Goal: Task Accomplishment & Management: Manage account settings

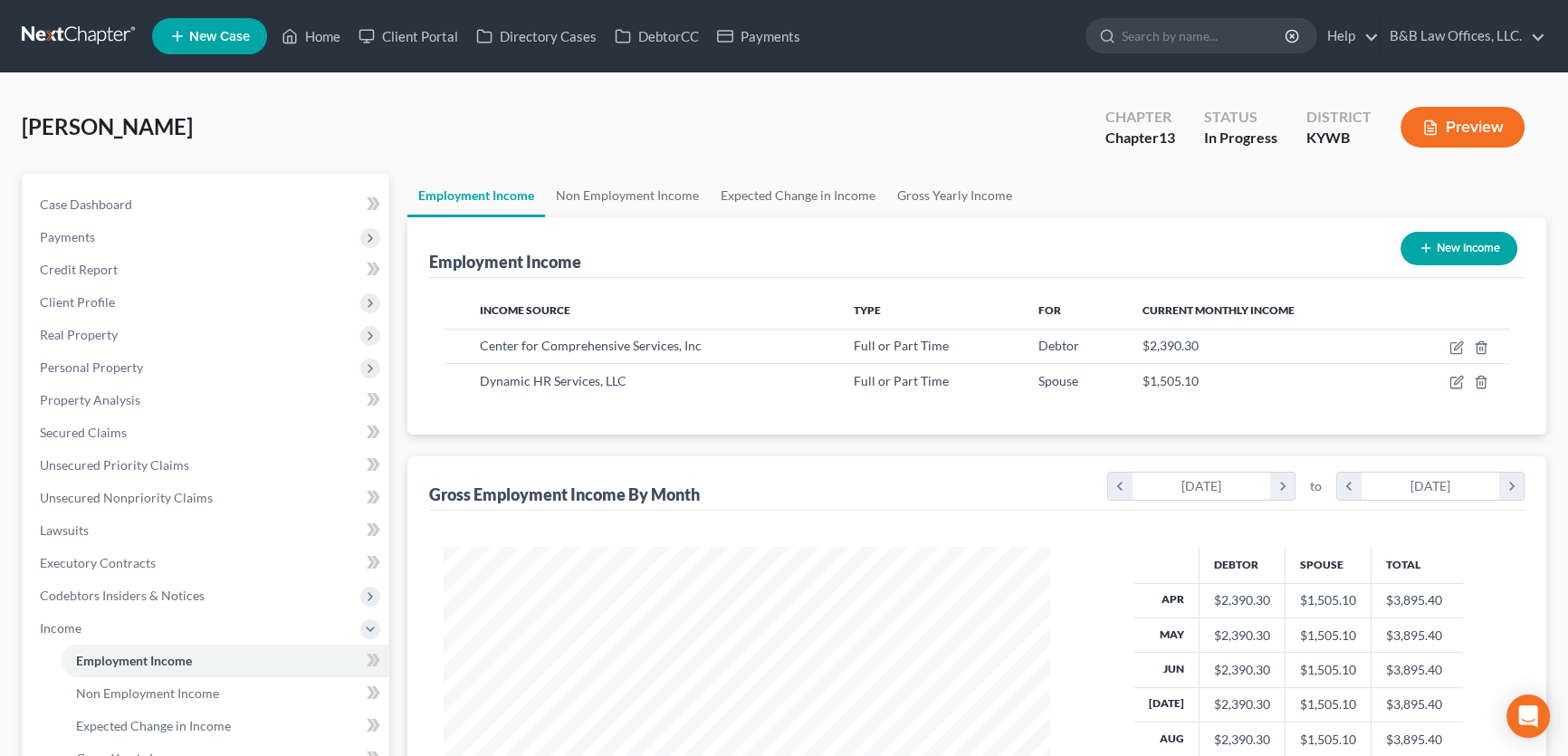
scroll to position [324, 643]
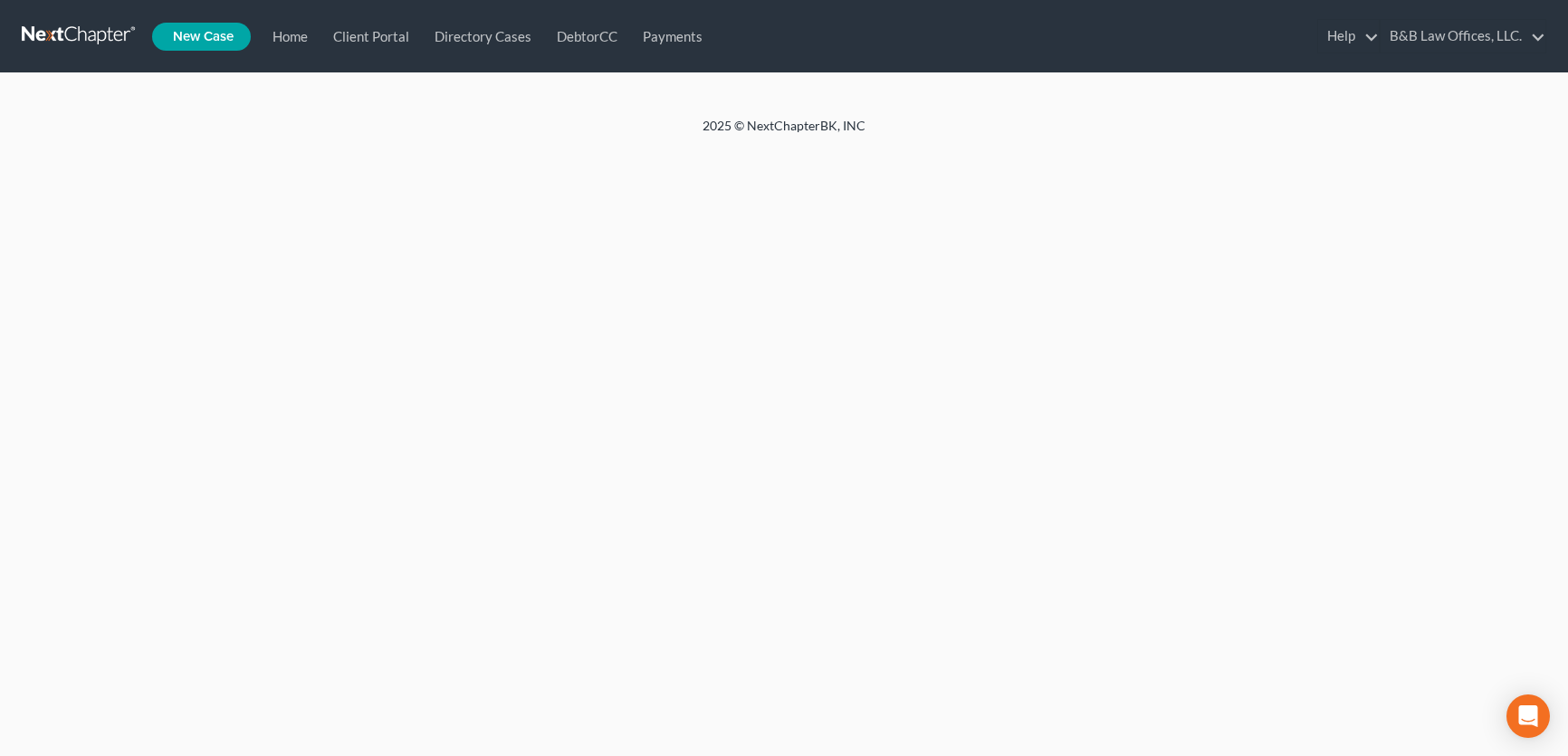
scroll to position [8, 0]
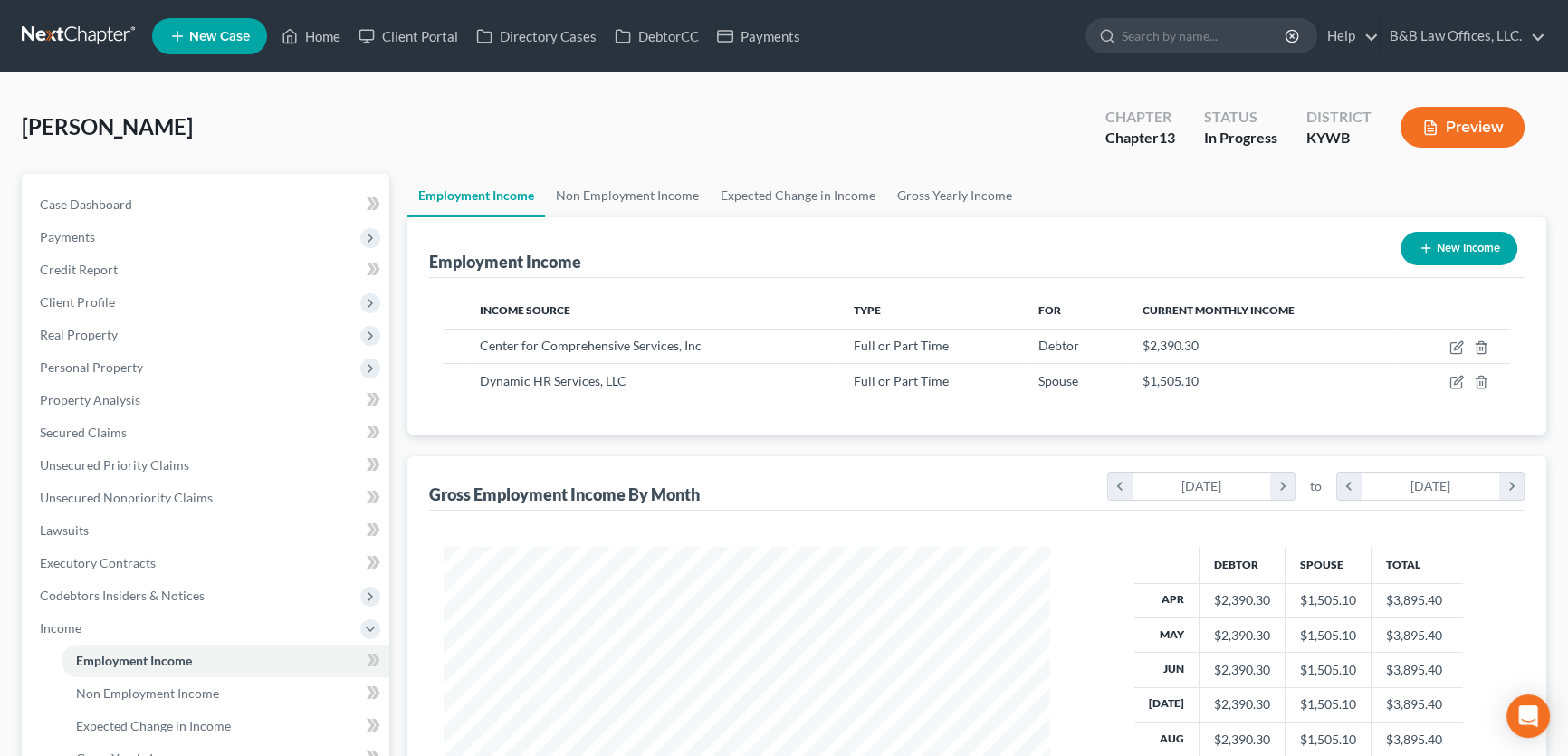
scroll to position [324, 643]
click at [322, 35] on link "Home" at bounding box center [310, 36] width 77 height 32
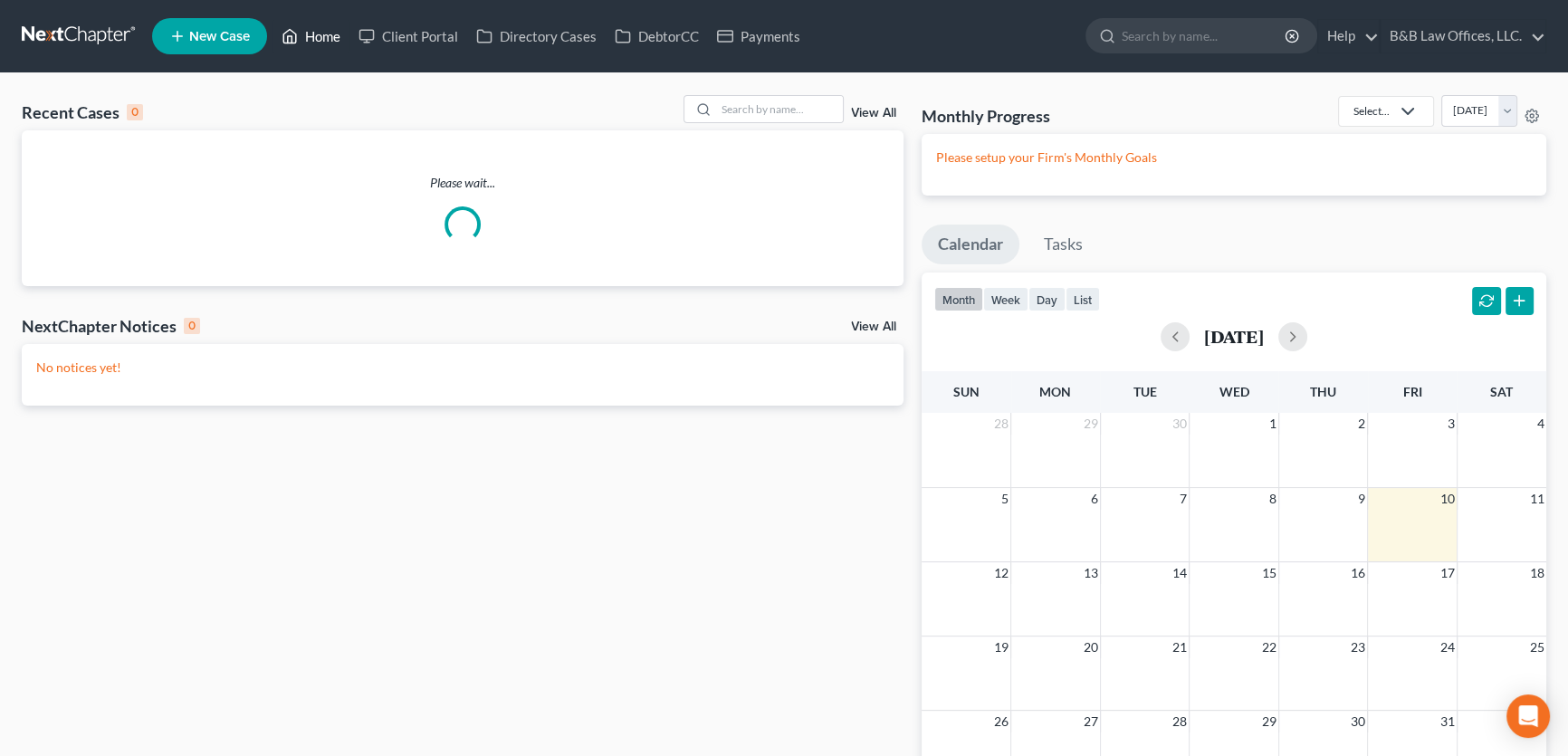
click at [322, 35] on link "Home" at bounding box center [310, 36] width 77 height 32
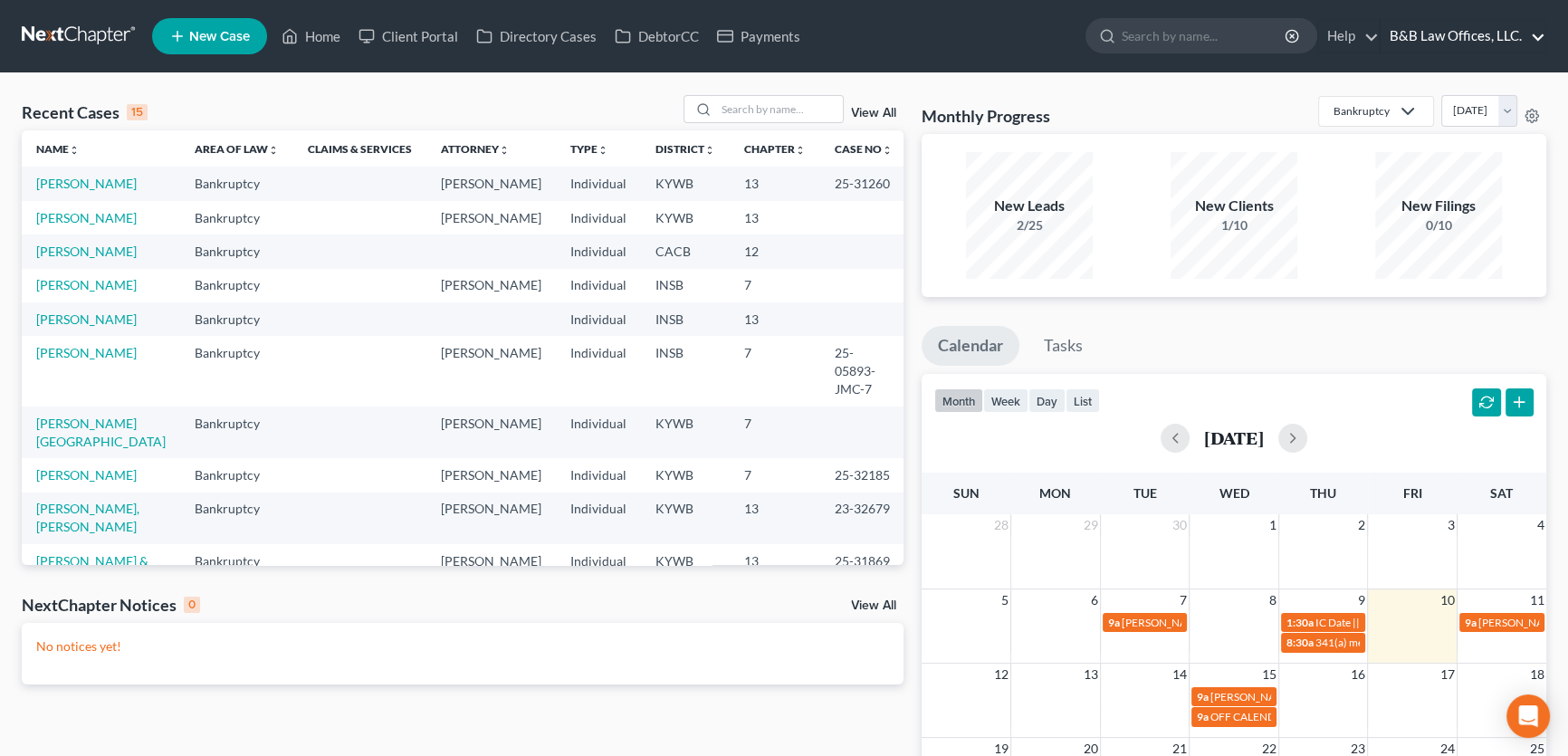
click at [1466, 37] on link "B&B Law Offices, LLC." at bounding box center [1463, 36] width 165 height 32
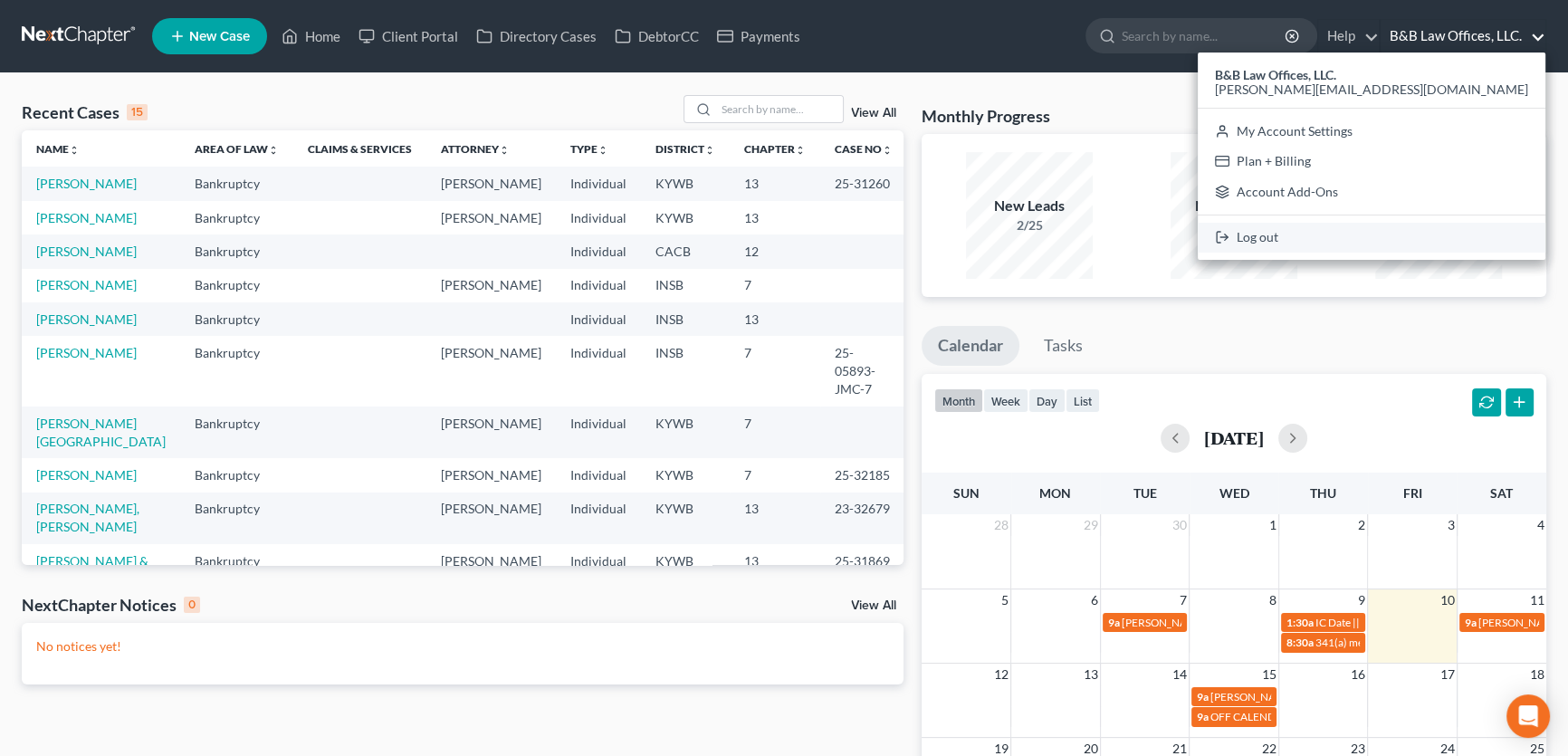
click at [1449, 235] on link "Log out" at bounding box center [1372, 238] width 348 height 30
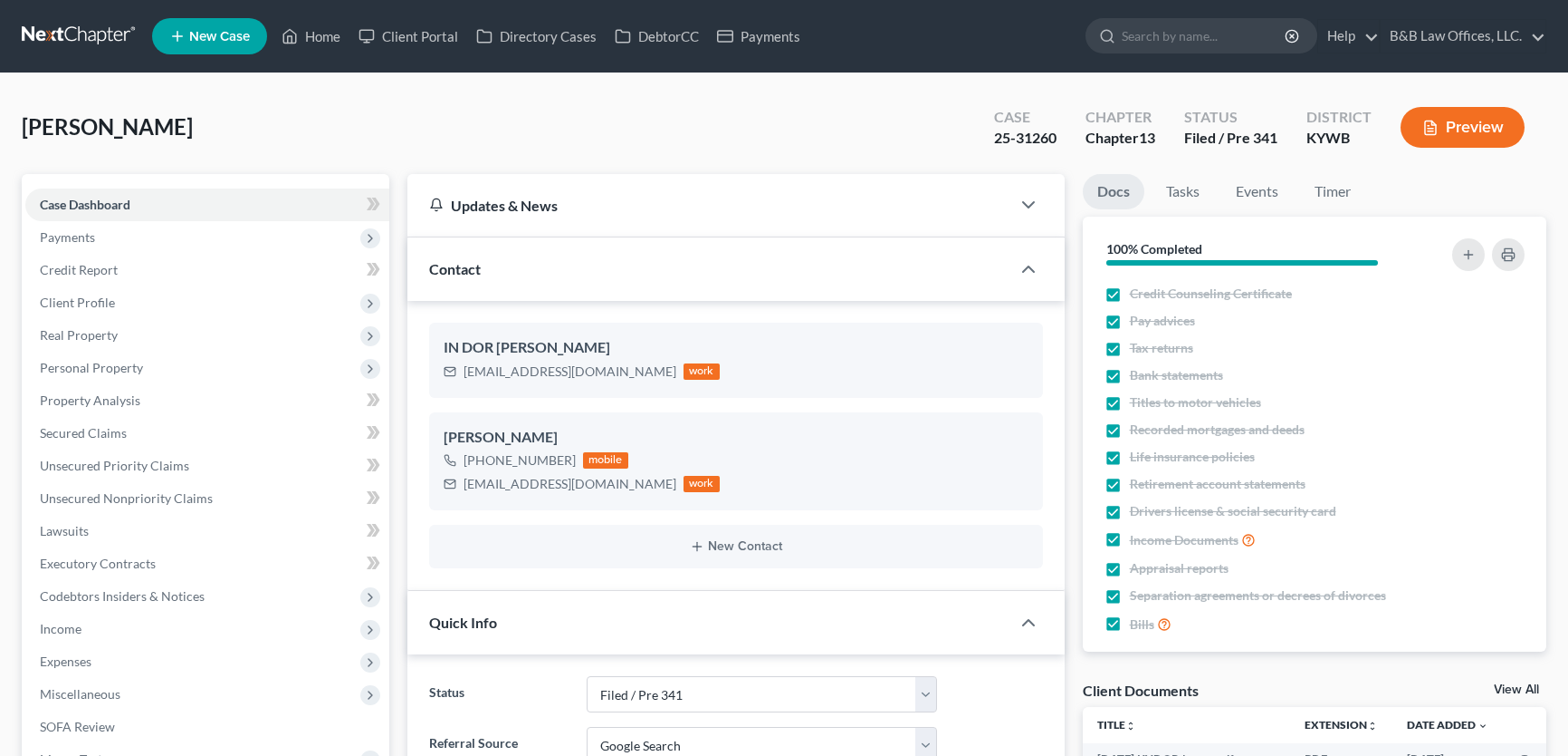
select select "7"
select select "4"
select select "0"
